Goal: Transaction & Acquisition: Purchase product/service

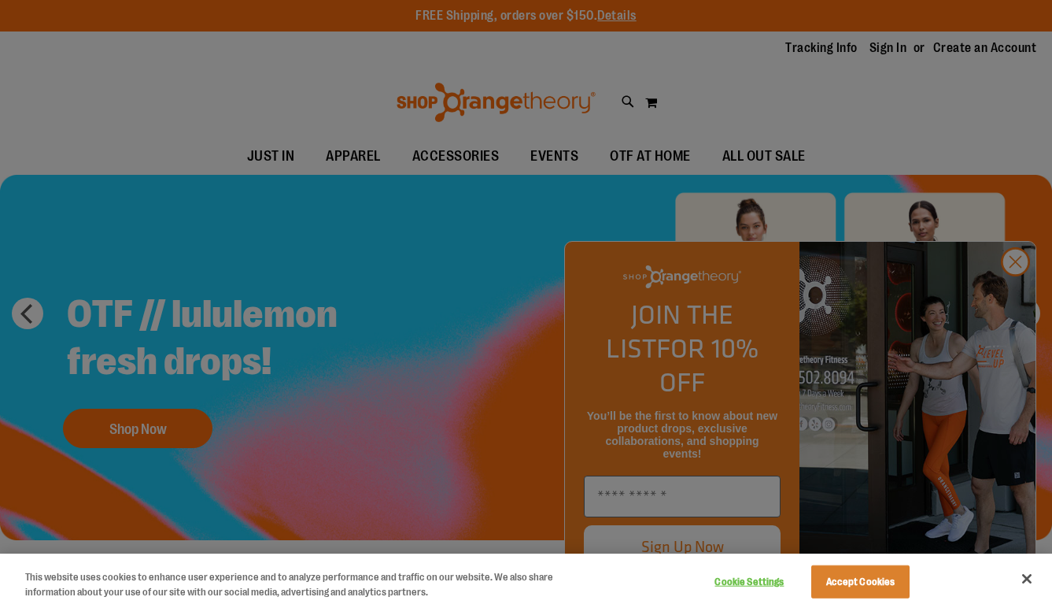
click at [774, 103] on div at bounding box center [526, 304] width 1052 height 608
click at [1022, 307] on div at bounding box center [526, 304] width 1052 height 608
click at [1018, 292] on div at bounding box center [526, 304] width 1052 height 608
click at [852, 595] on button "Accept Cookies" at bounding box center [860, 581] width 98 height 33
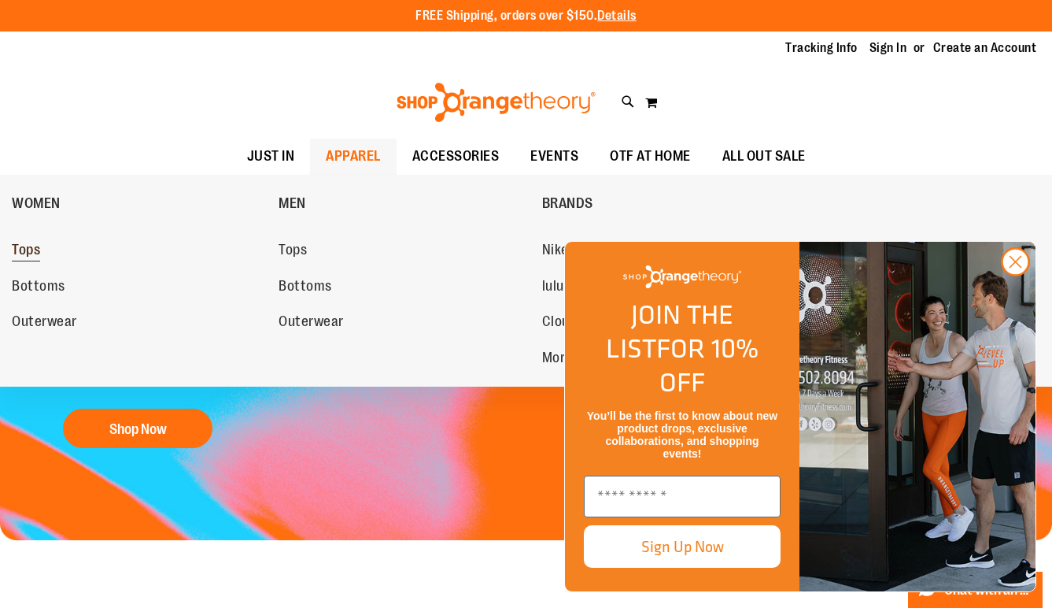
click at [24, 248] on span "Tops" at bounding box center [26, 252] width 28 height 20
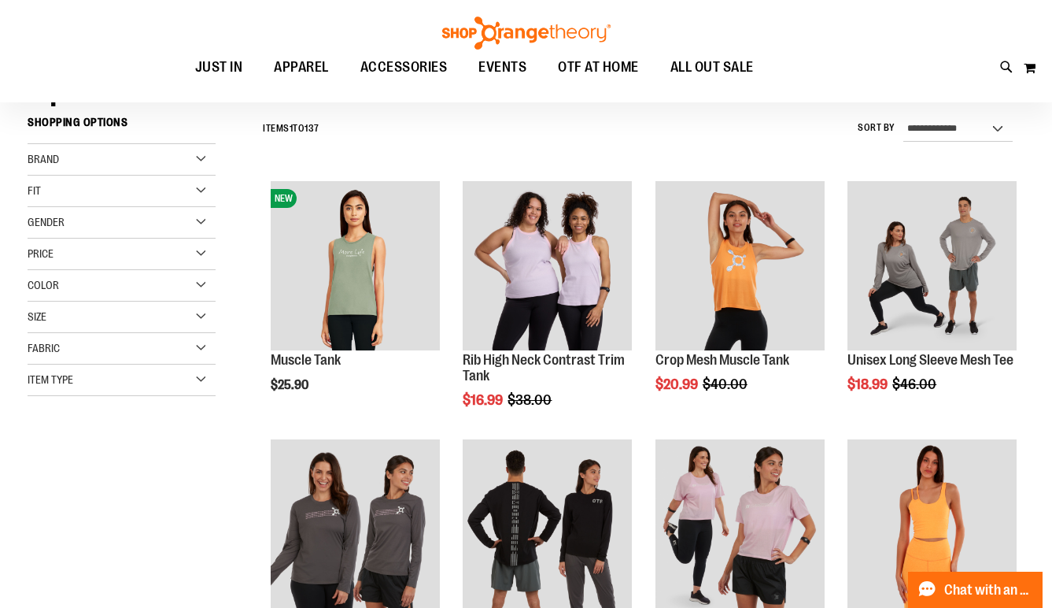
scroll to position [170, 0]
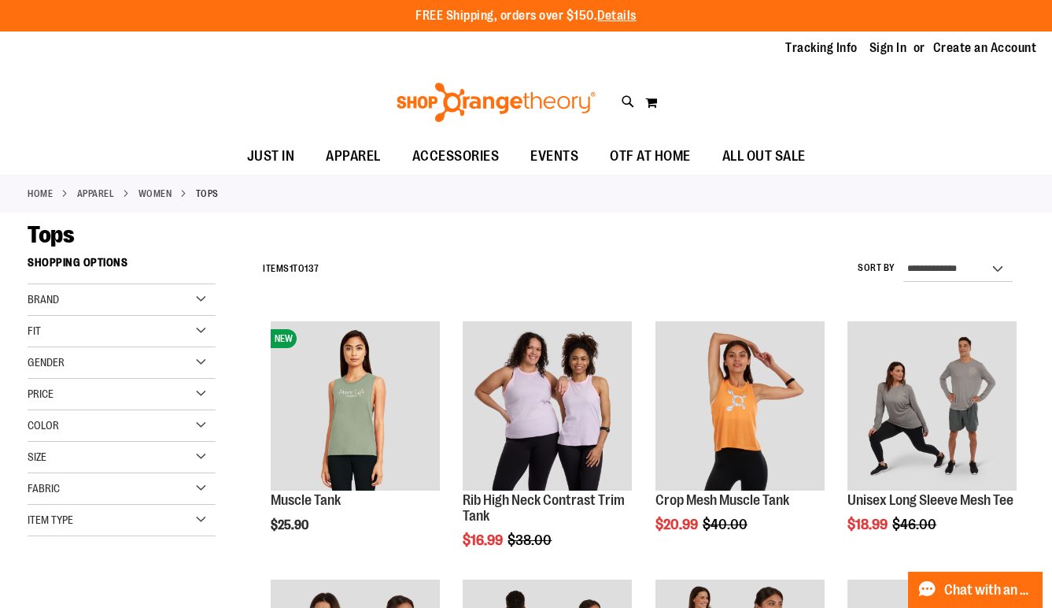
click at [231, 327] on div "Filter Shop By Shopping Options Brand Nike lululemon" at bounding box center [132, 408] width 208 height 319
click at [198, 327] on div "Fit" at bounding box center [122, 331] width 188 height 31
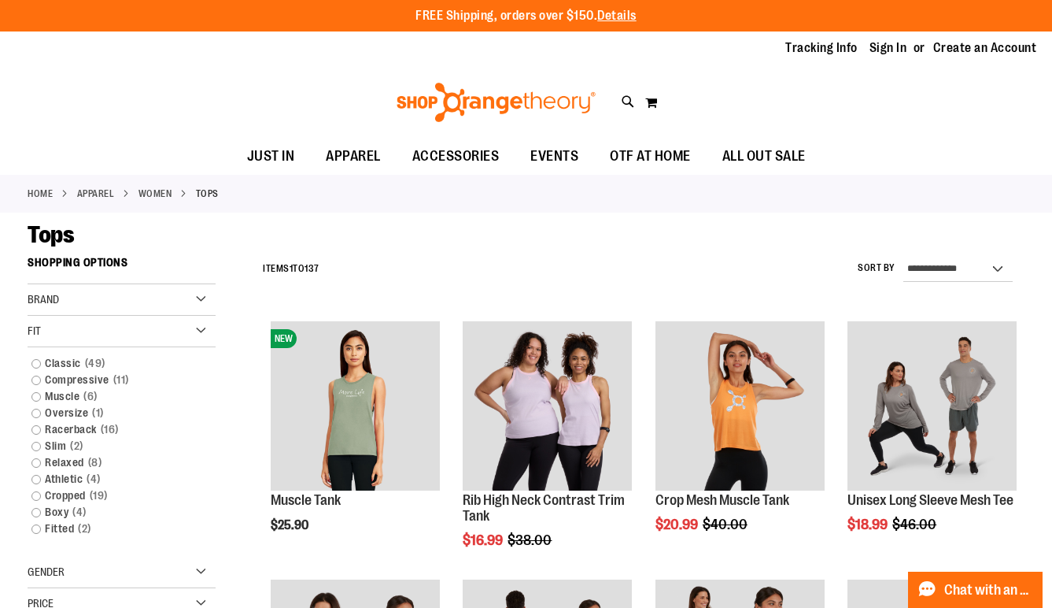
click at [205, 334] on div "Fit" at bounding box center [122, 331] width 188 height 31
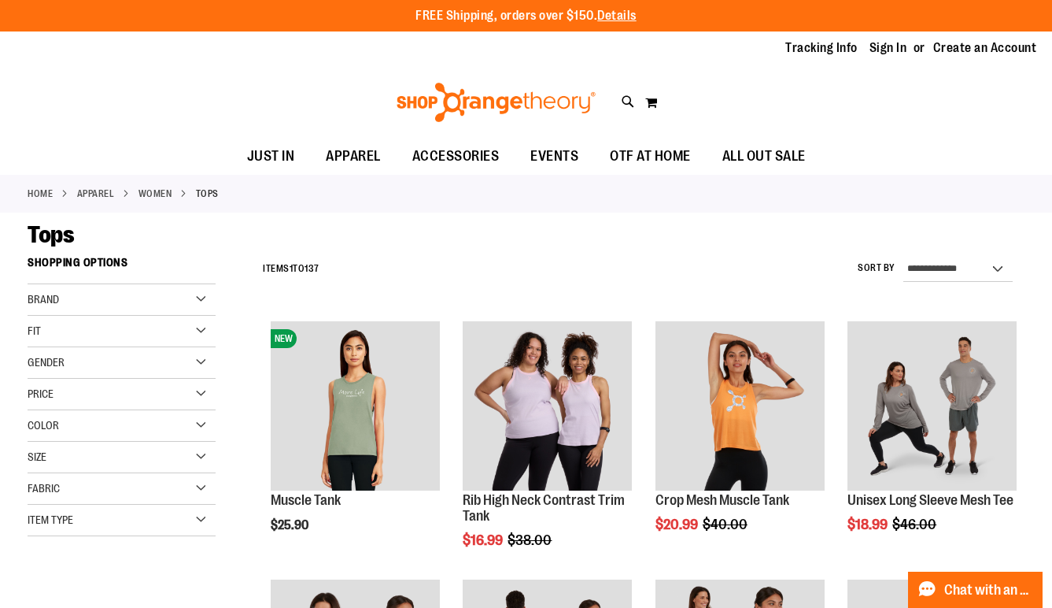
click at [206, 284] on div "Brand" at bounding box center [122, 299] width 188 height 31
click at [57, 331] on link "Nike" at bounding box center [114, 331] width 180 height 17
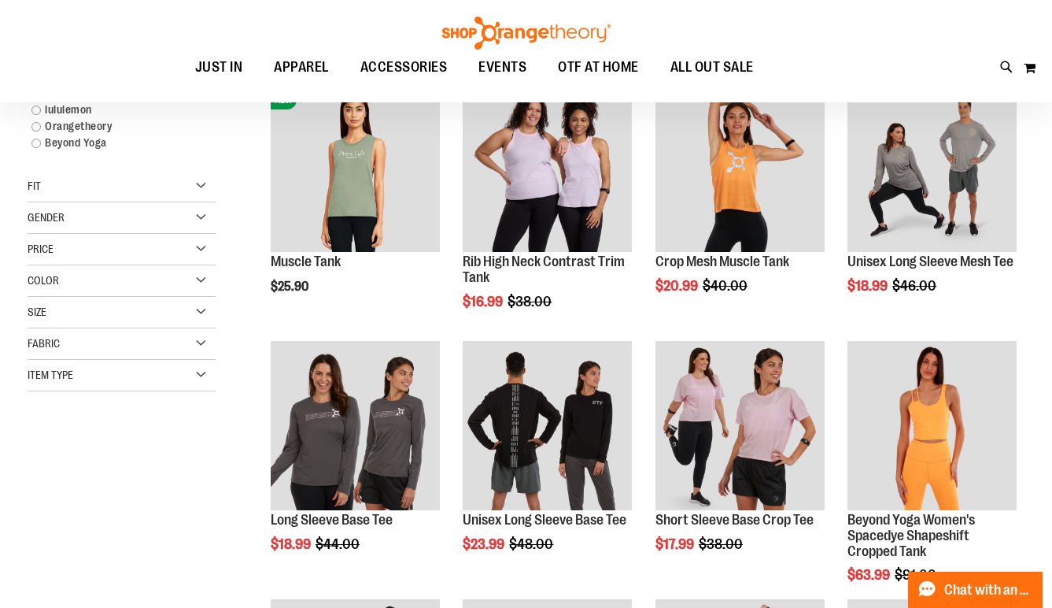
scroll to position [248, 0]
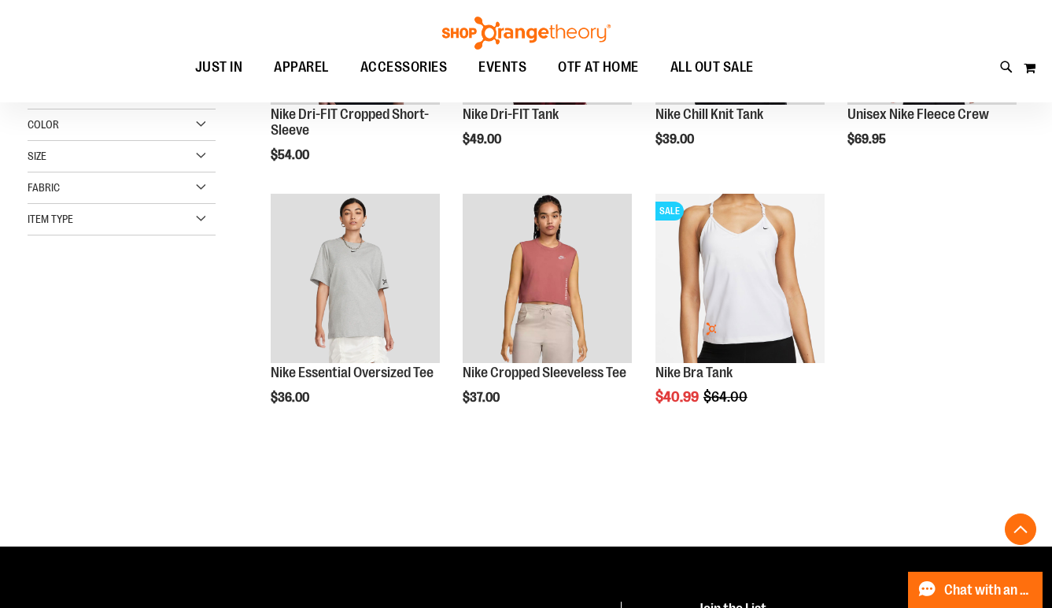
scroll to position [388, 0]
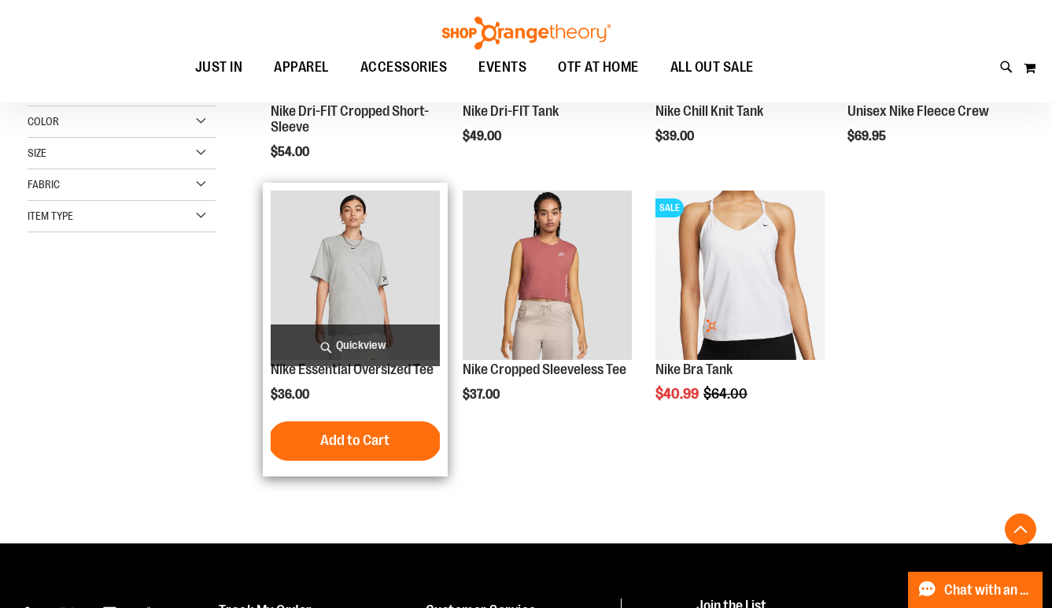
click at [342, 301] on img "product" at bounding box center [355, 274] width 169 height 169
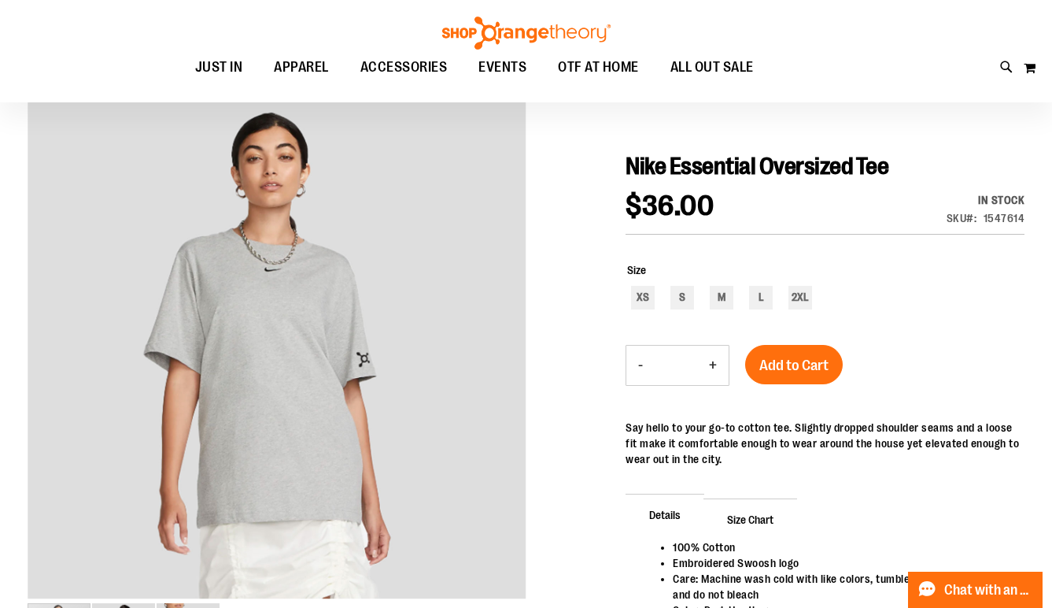
scroll to position [126, 0]
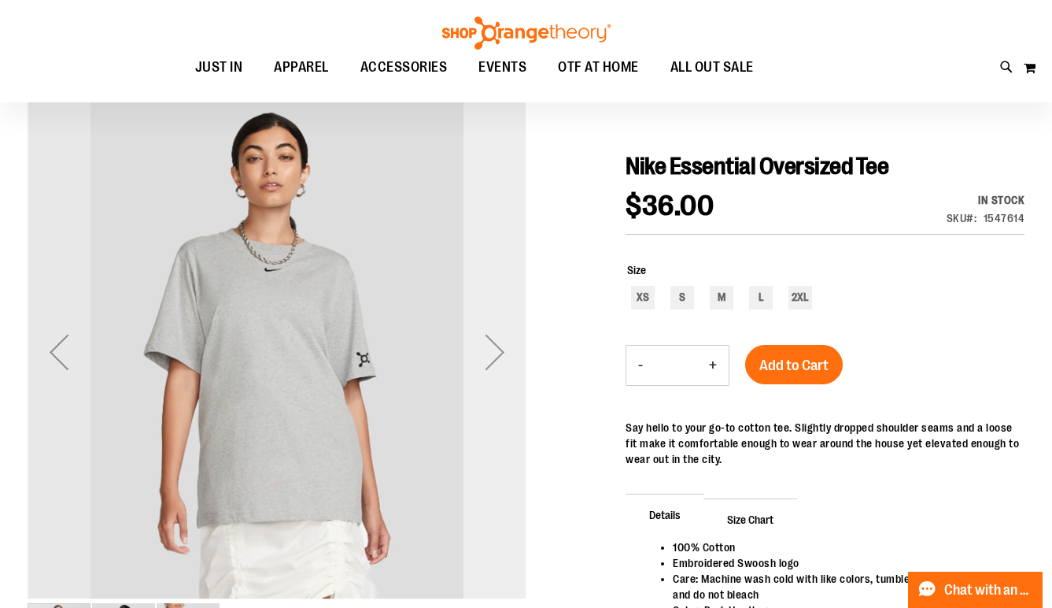
click at [515, 375] on div "Next" at bounding box center [495, 351] width 63 height 63
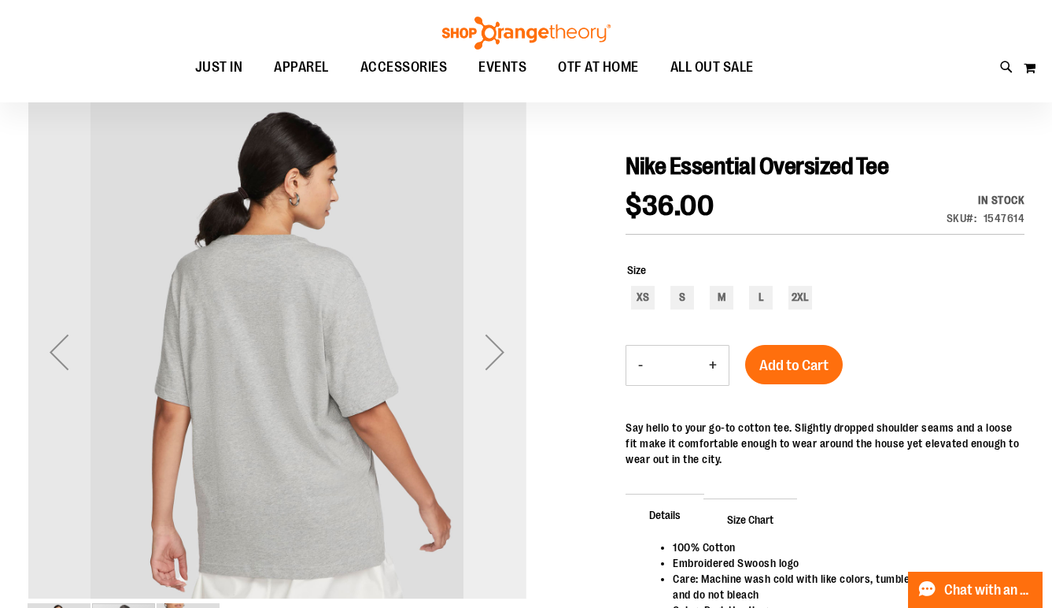
click at [515, 375] on div "Next" at bounding box center [495, 351] width 63 height 63
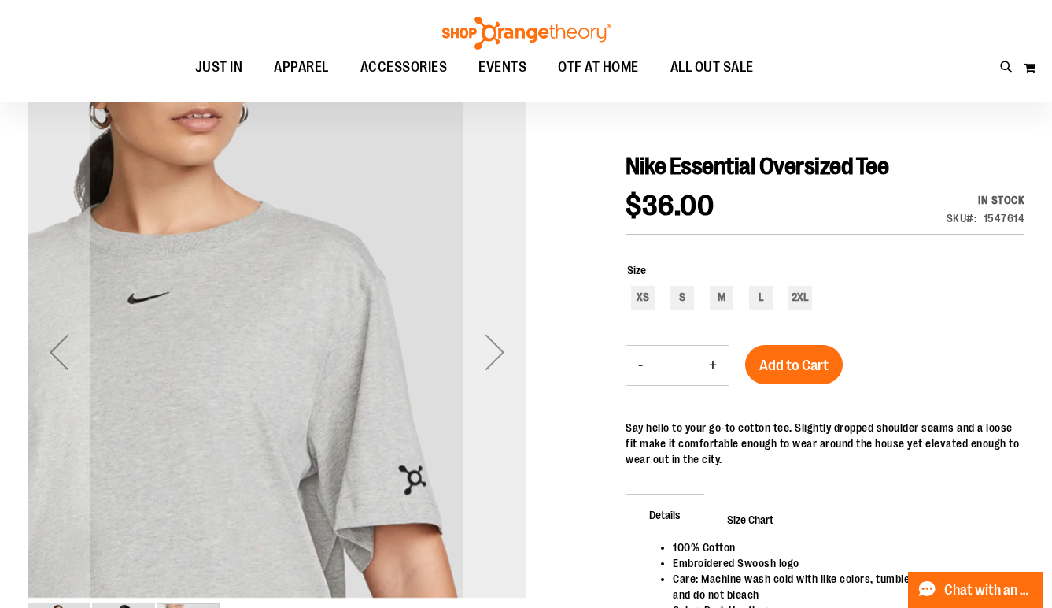
click at [515, 375] on div "Next" at bounding box center [495, 351] width 63 height 63
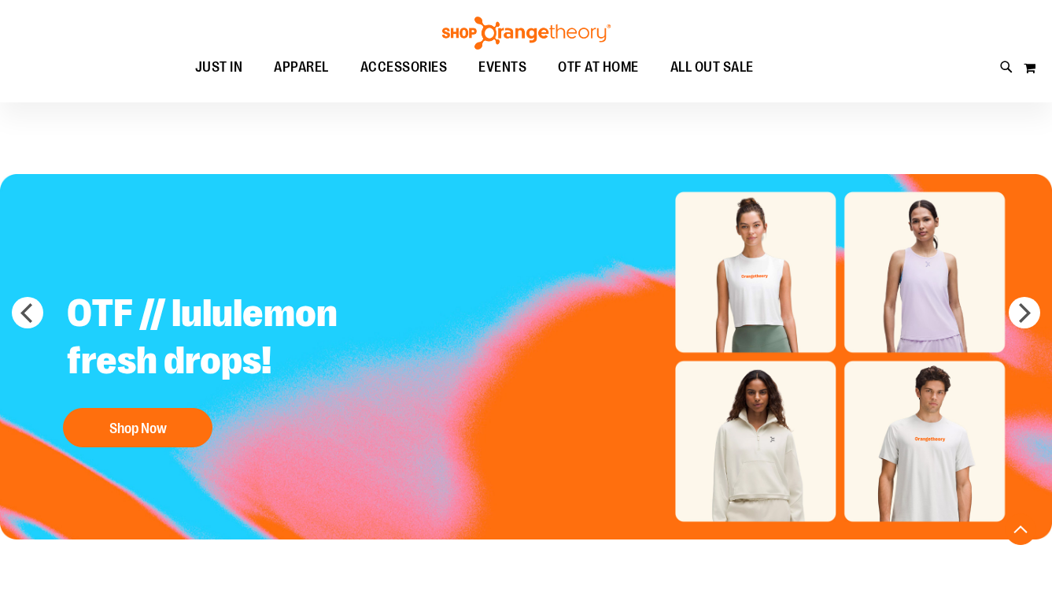
scroll to position [322, 0]
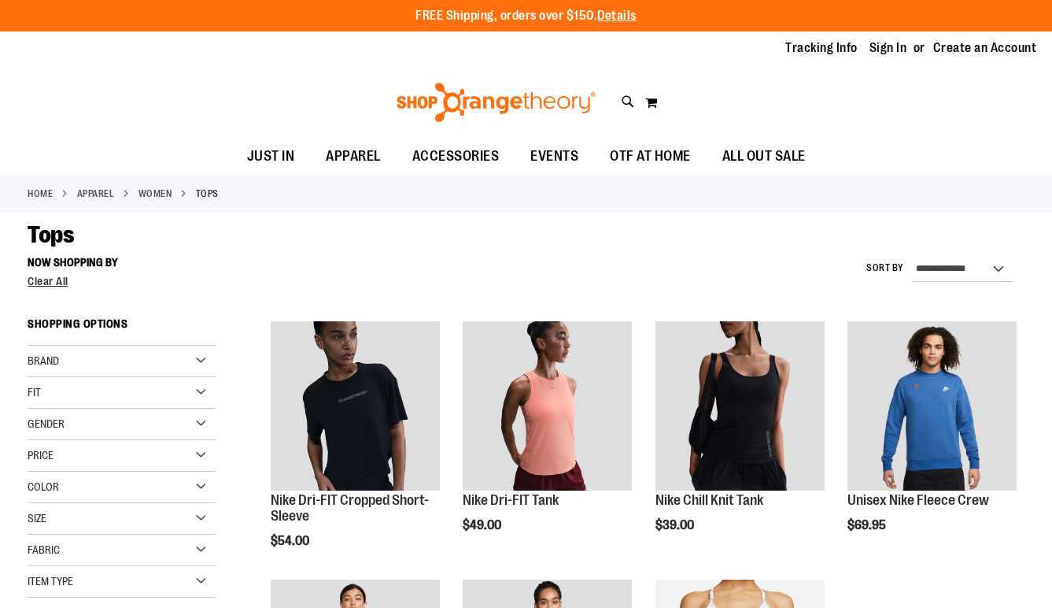
scroll to position [388, 0]
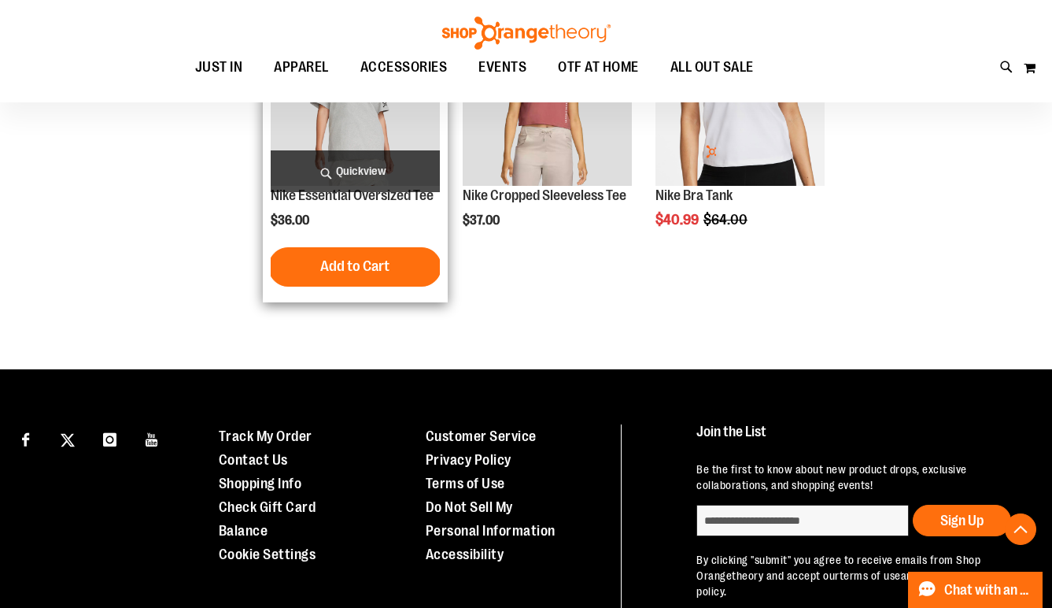
click at [400, 149] on img "product" at bounding box center [355, 101] width 169 height 169
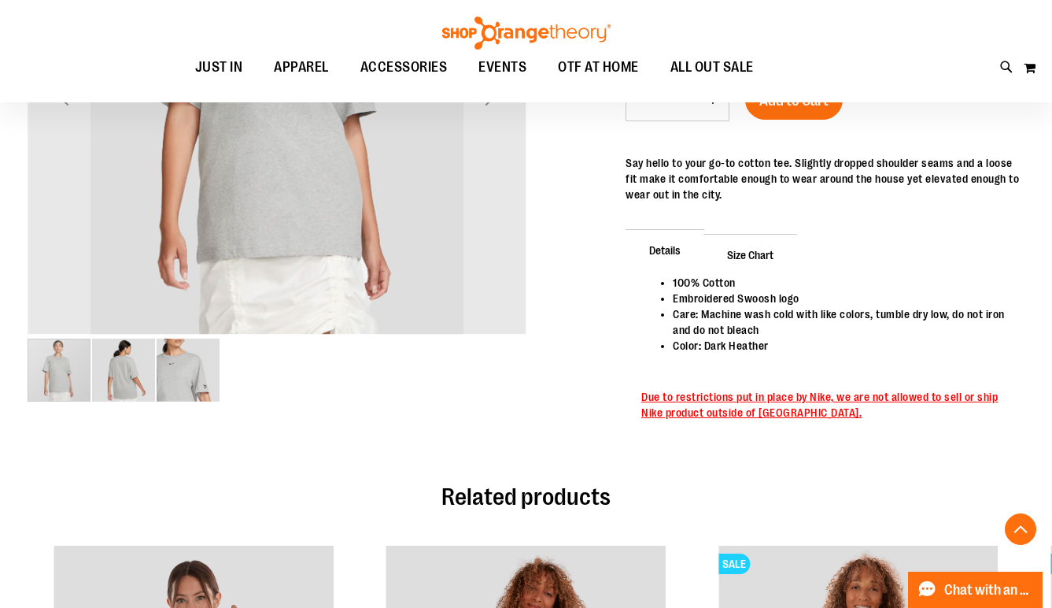
scroll to position [391, 0]
click at [757, 244] on span "Size Chart" at bounding box center [751, 253] width 94 height 41
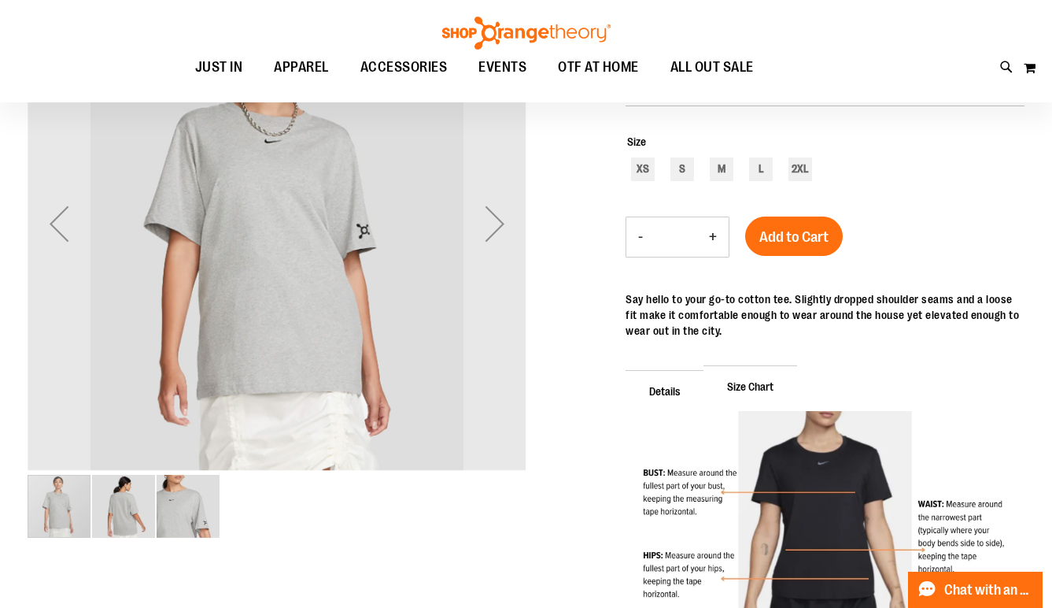
scroll to position [301, 0]
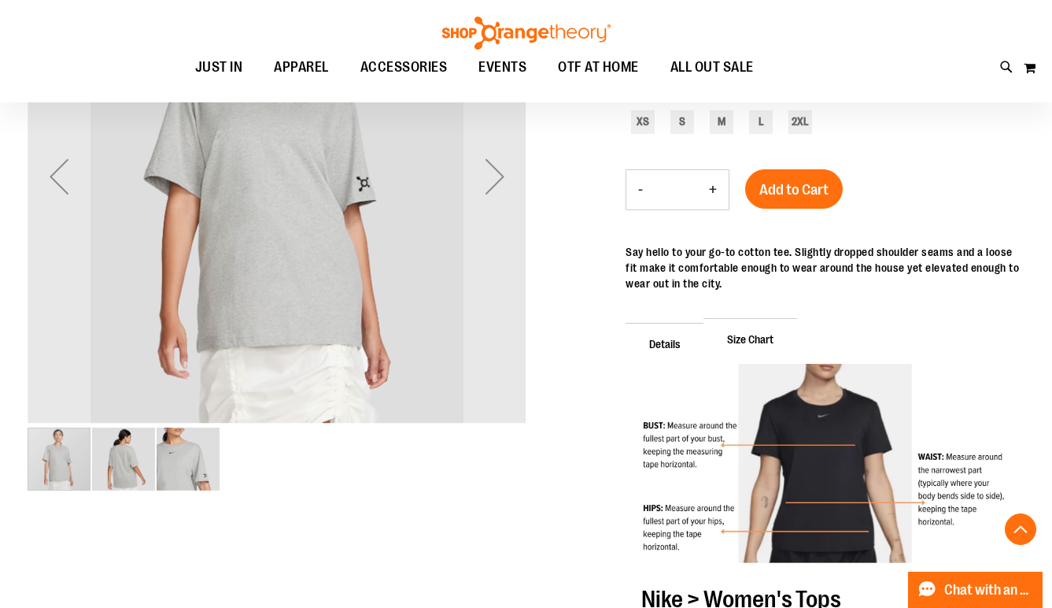
click at [674, 356] on span "Details" at bounding box center [665, 343] width 79 height 41
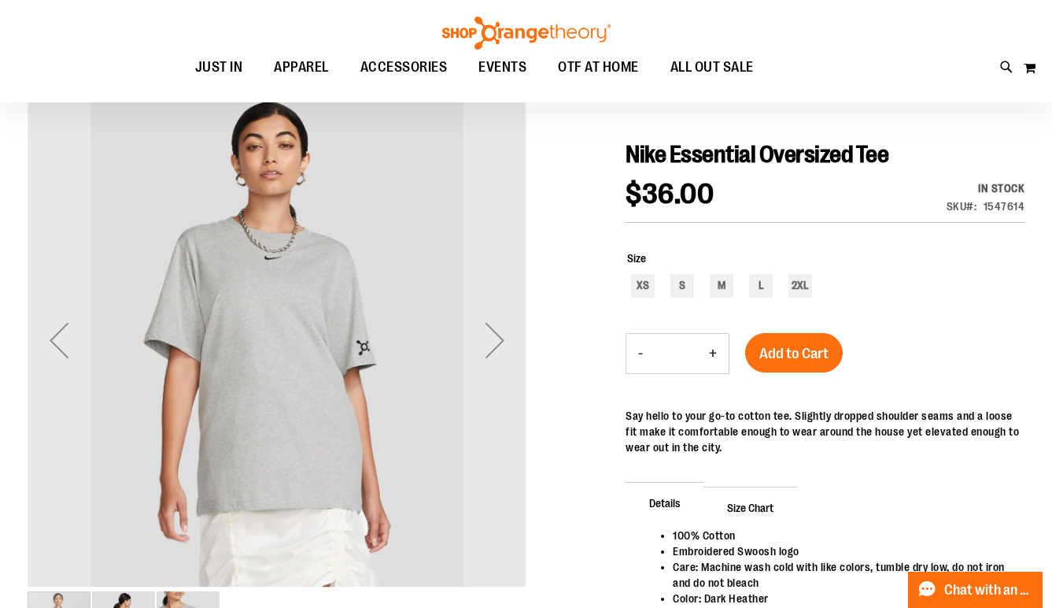
scroll to position [133, 0]
